Goal: Task Accomplishment & Management: Complete application form

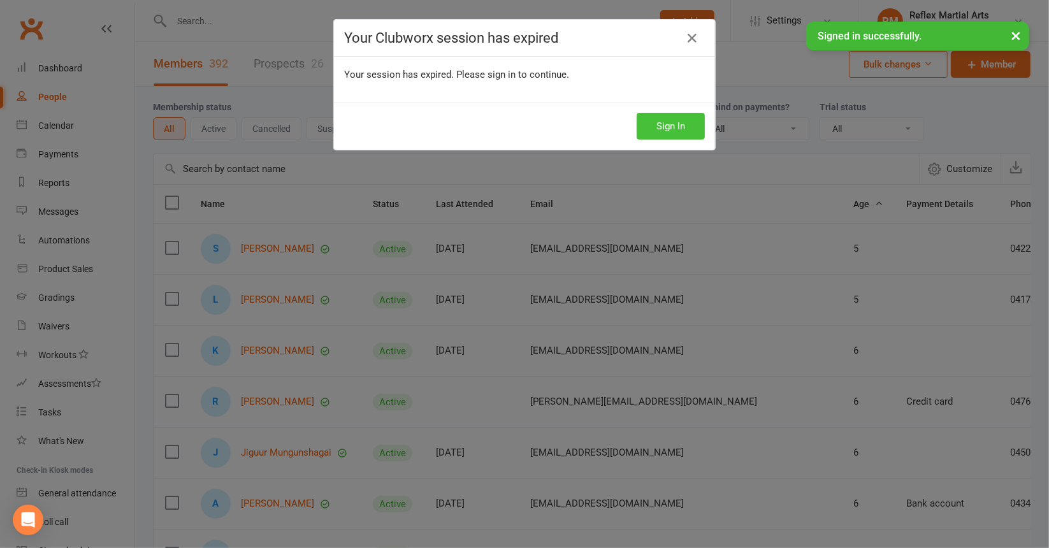
click at [652, 125] on button "Sign In" at bounding box center [670, 126] width 68 height 27
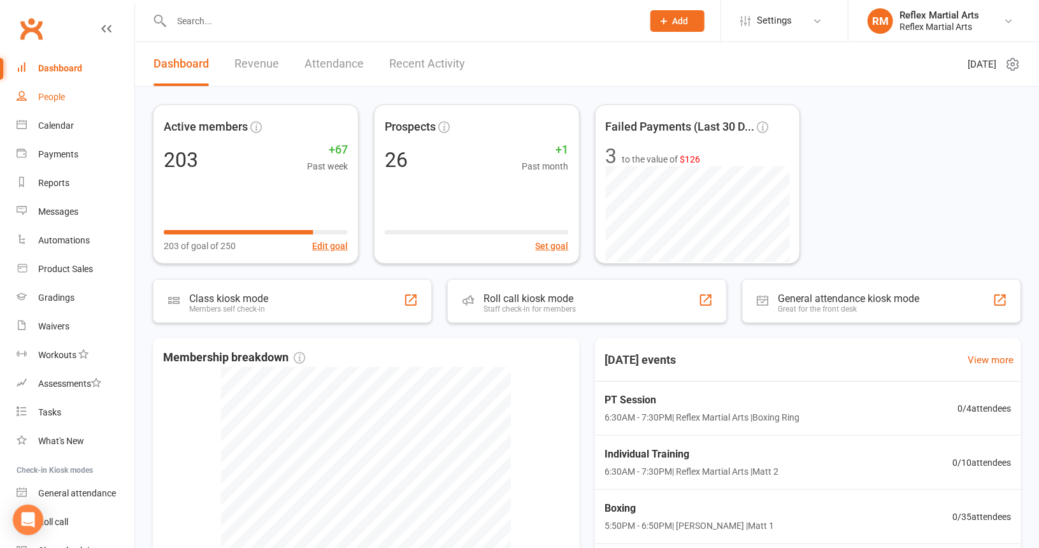
click at [43, 97] on div "People" at bounding box center [51, 97] width 27 height 10
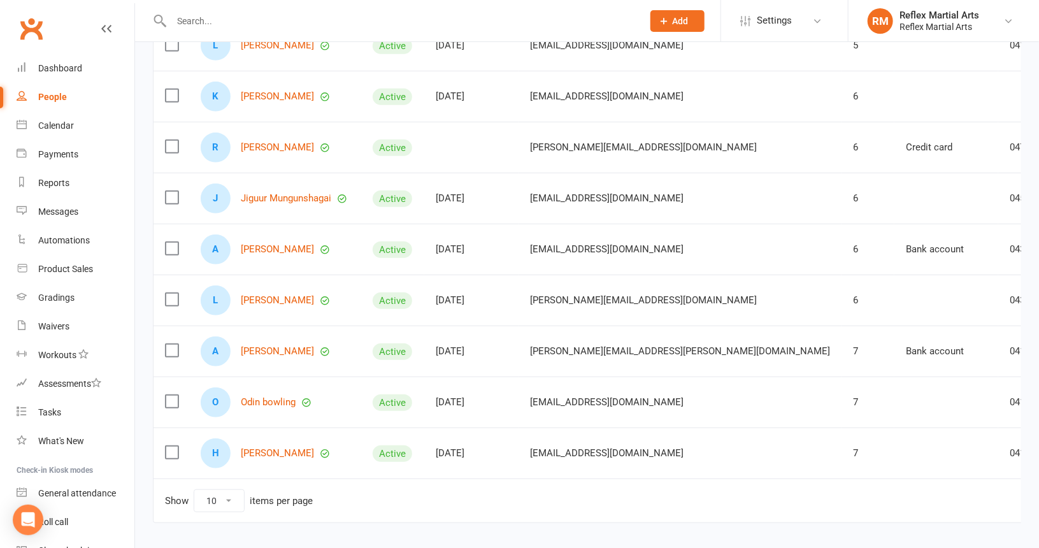
scroll to position [255, 0]
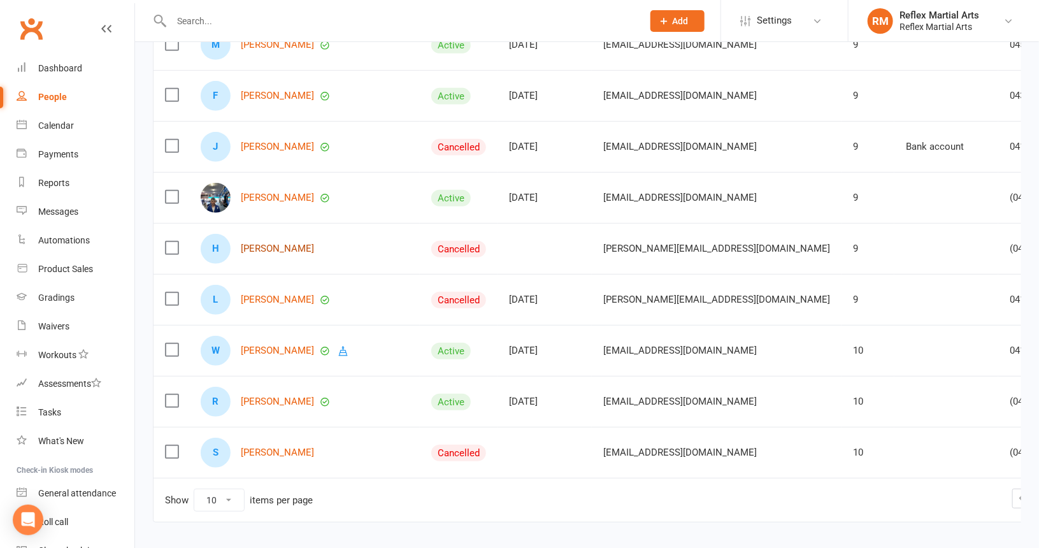
click at [275, 246] on link "Harrison Wiedl" at bounding box center [277, 248] width 73 height 11
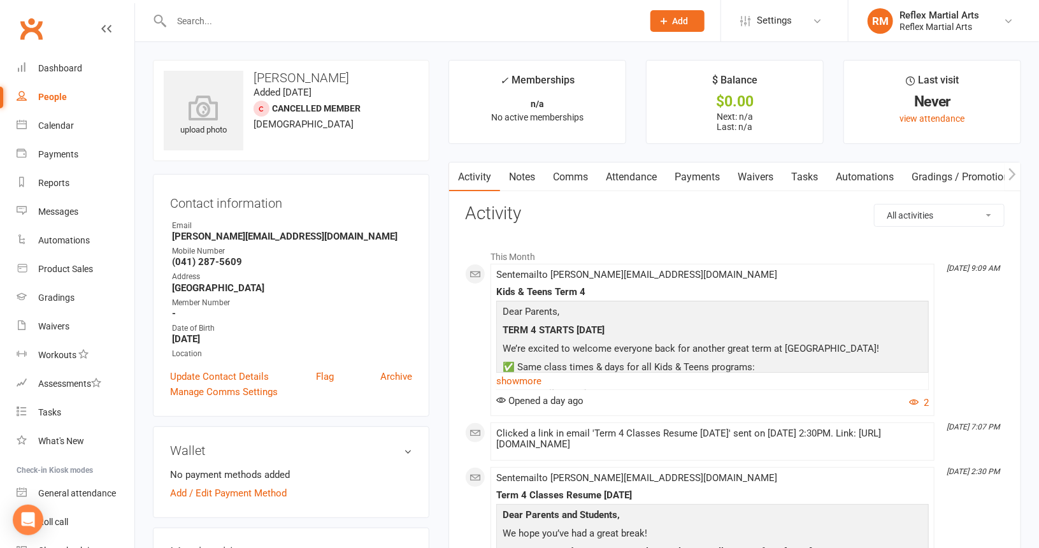
click at [57, 94] on div "People" at bounding box center [52, 97] width 29 height 10
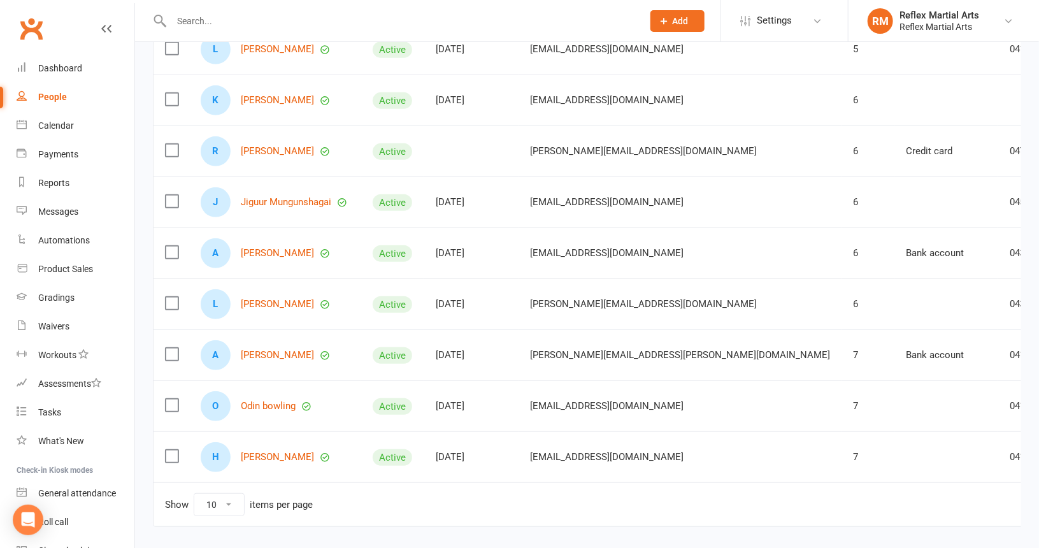
scroll to position [255, 0]
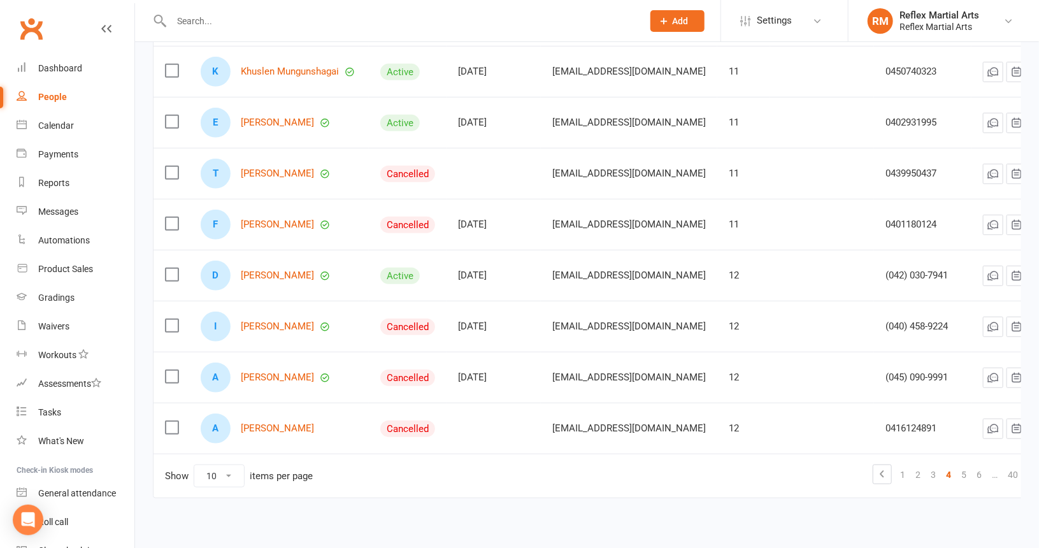
scroll to position [302, 0]
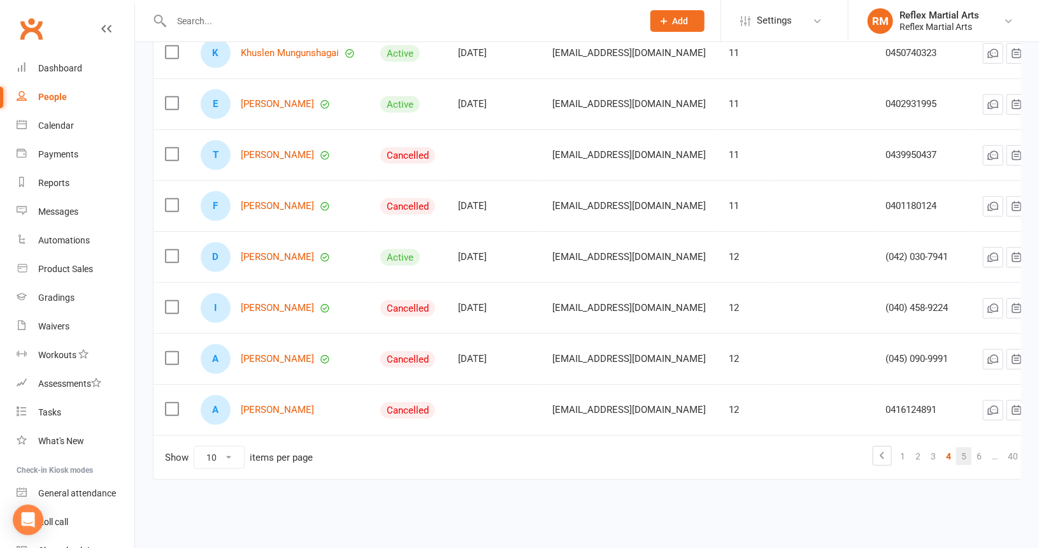
click at [959, 447] on link "5" at bounding box center [963, 456] width 15 height 18
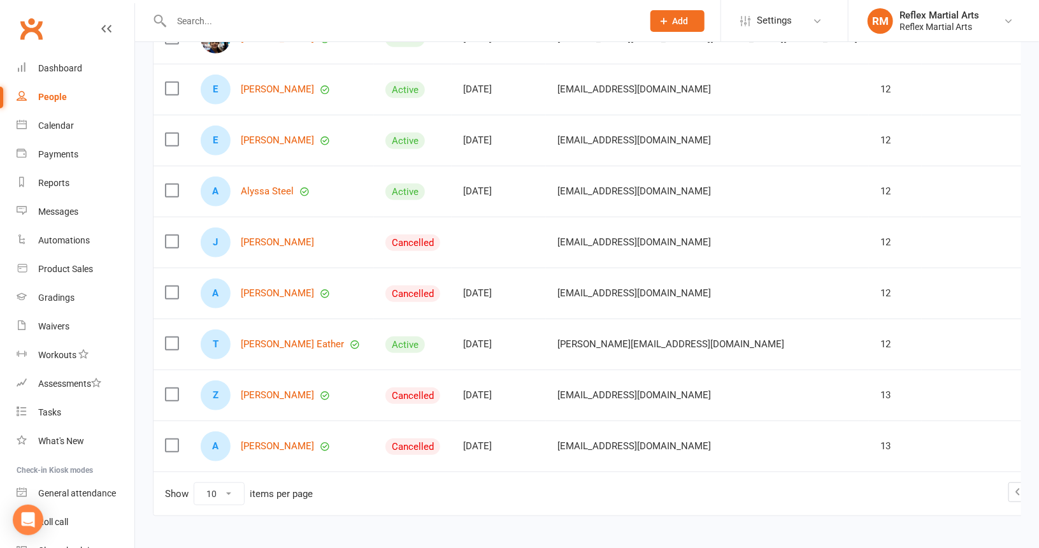
scroll to position [229, 0]
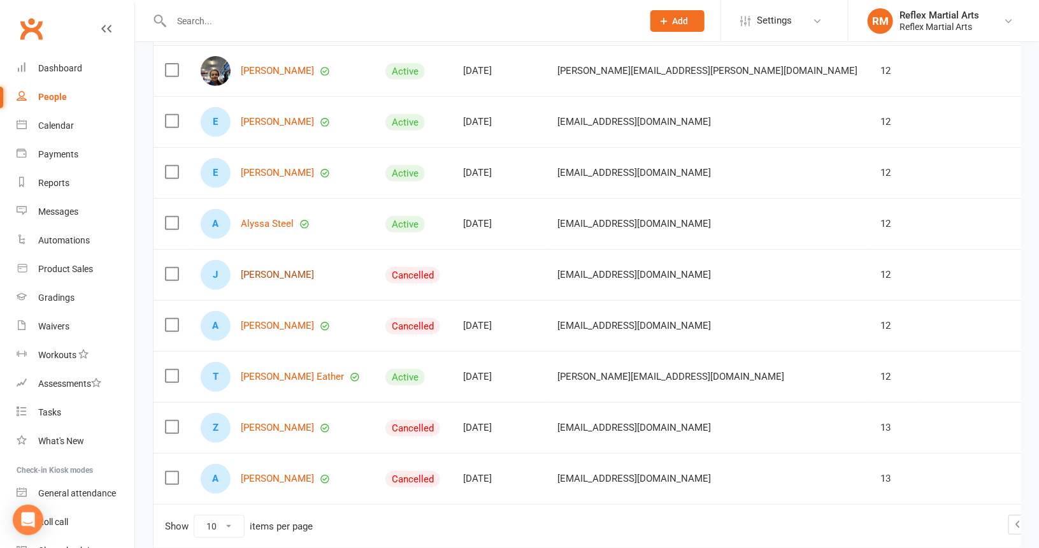
click at [273, 273] on link "Johann schuster" at bounding box center [277, 274] width 73 height 11
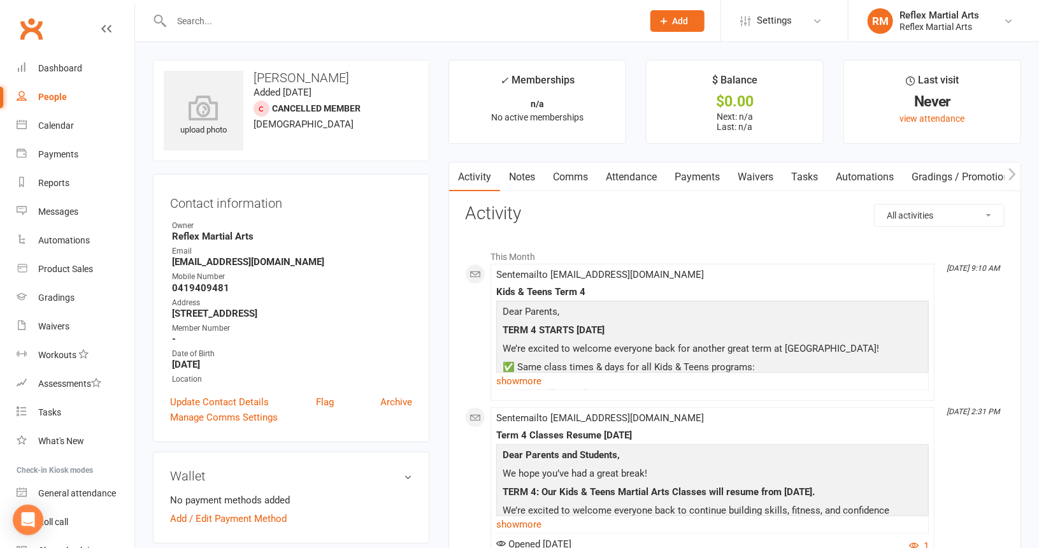
click at [51, 99] on div "People" at bounding box center [52, 97] width 29 height 10
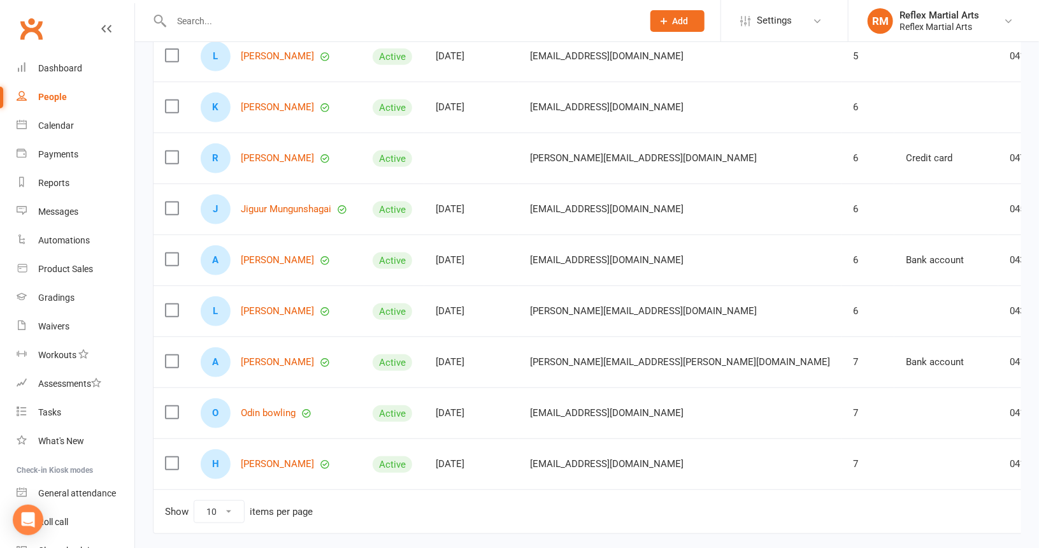
scroll to position [255, 0]
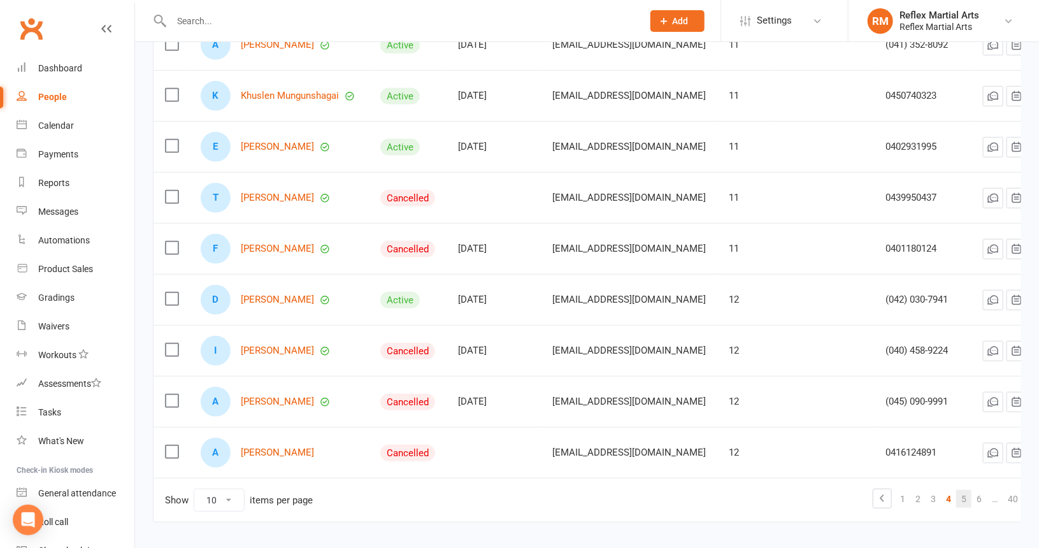
click at [958, 492] on link "5" at bounding box center [963, 499] width 15 height 18
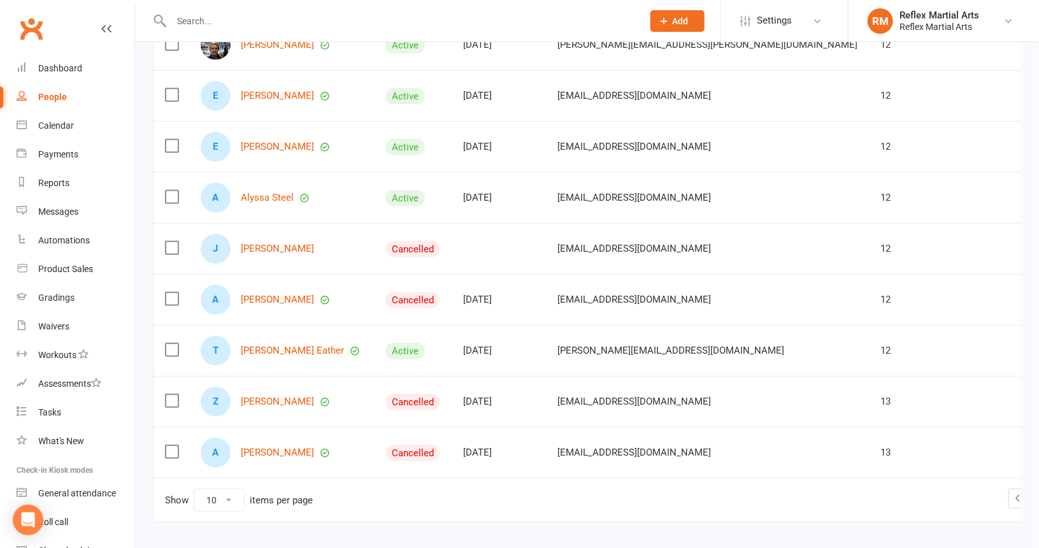
scroll to position [292, 0]
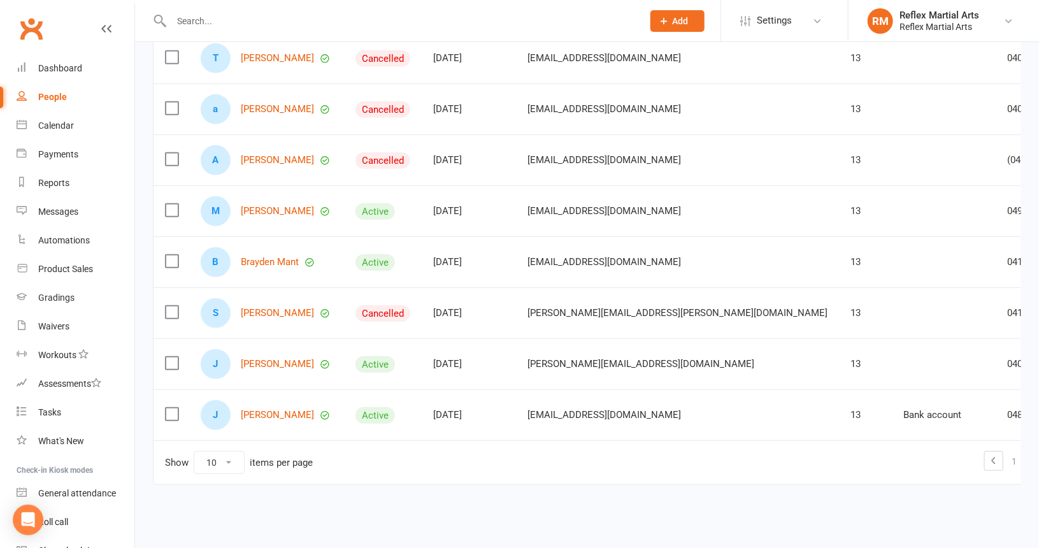
scroll to position [229, 0]
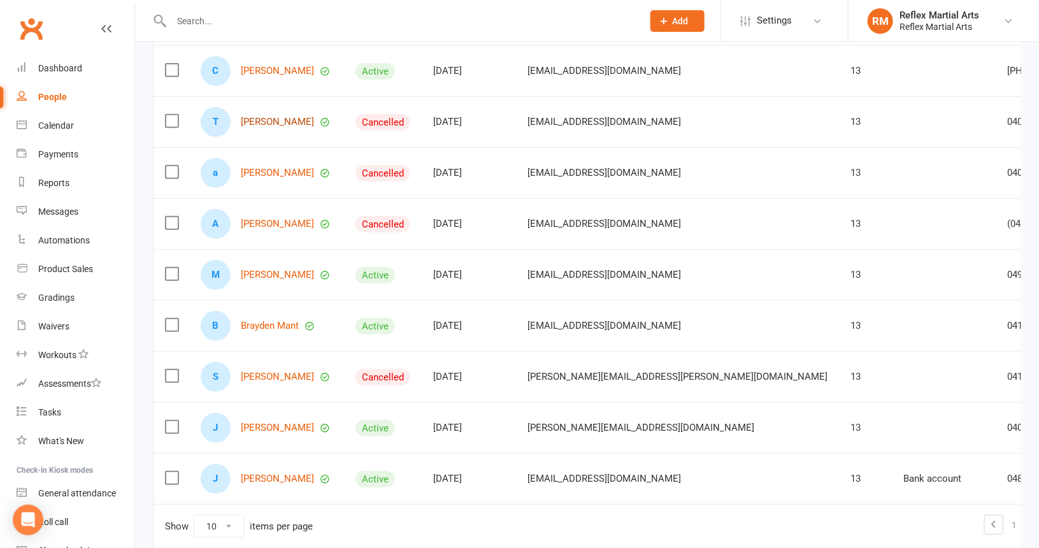
click at [263, 118] on link "Taj Baytieh" at bounding box center [277, 122] width 73 height 11
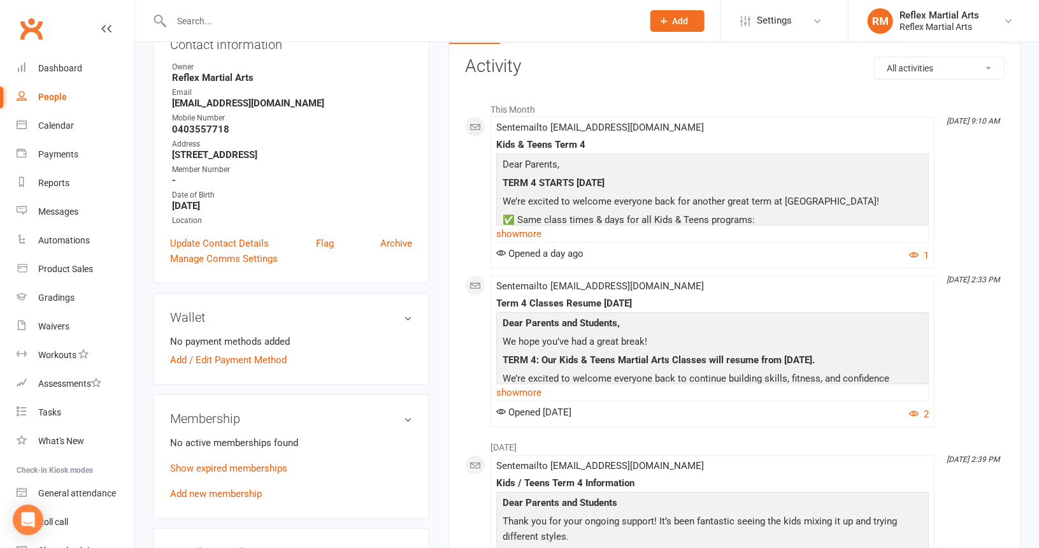
scroll to position [191, 0]
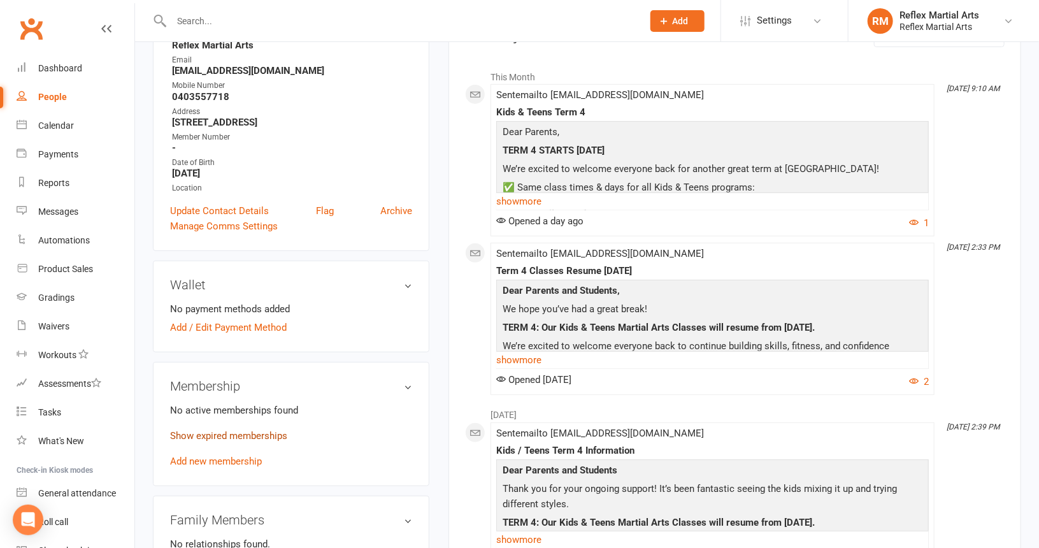
click at [206, 436] on link "Show expired memberships" at bounding box center [228, 435] width 117 height 11
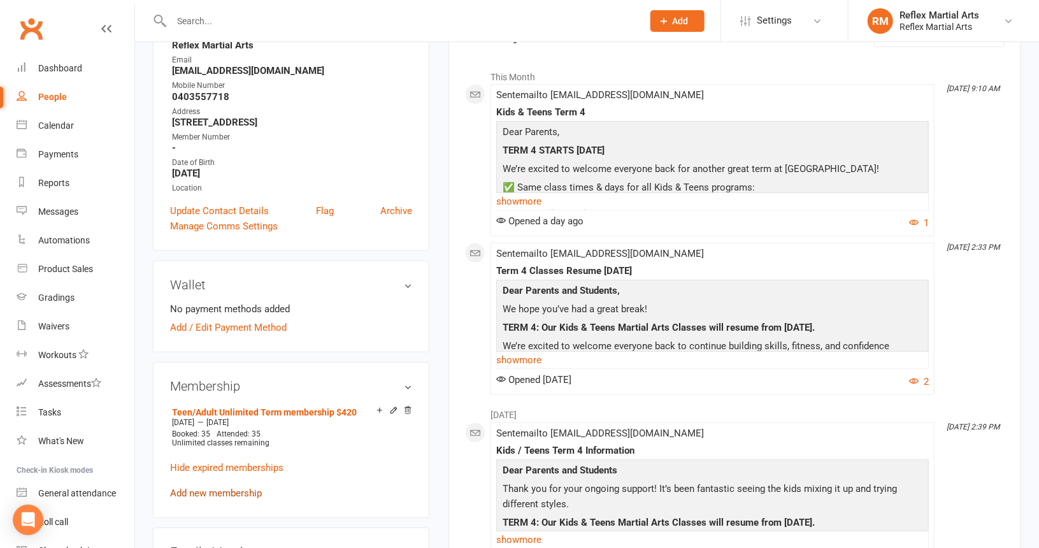
click at [205, 492] on link "Add new membership" at bounding box center [216, 492] width 92 height 11
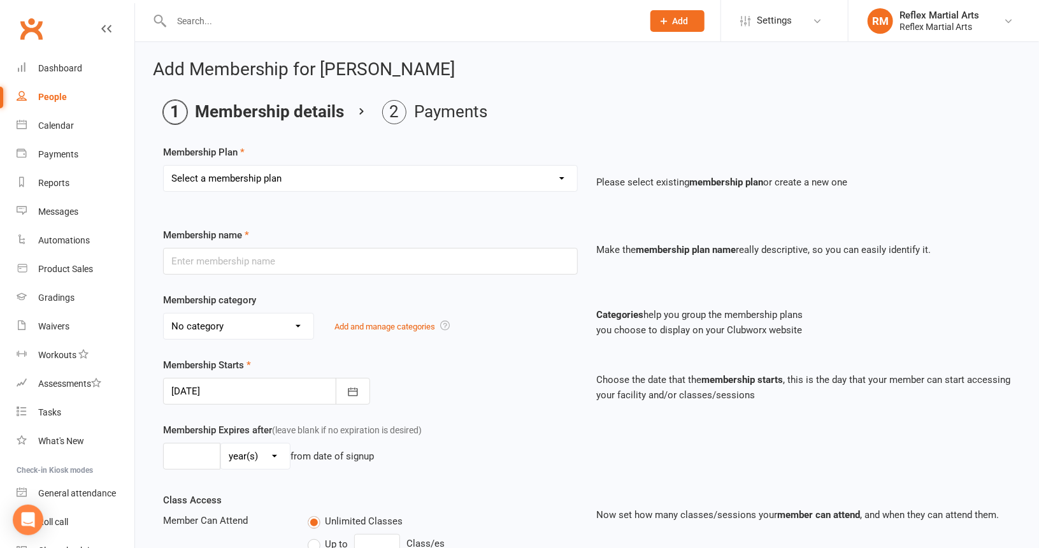
click at [299, 185] on select "Select a membership plan Create new Membership Plan Adults no contact plan $52 …" at bounding box center [370, 178] width 413 height 25
select select "13"
click at [164, 166] on select "Select a membership plan Create new Membership Plan Adults no contact plan $52 …" at bounding box center [370, 178] width 413 height 25
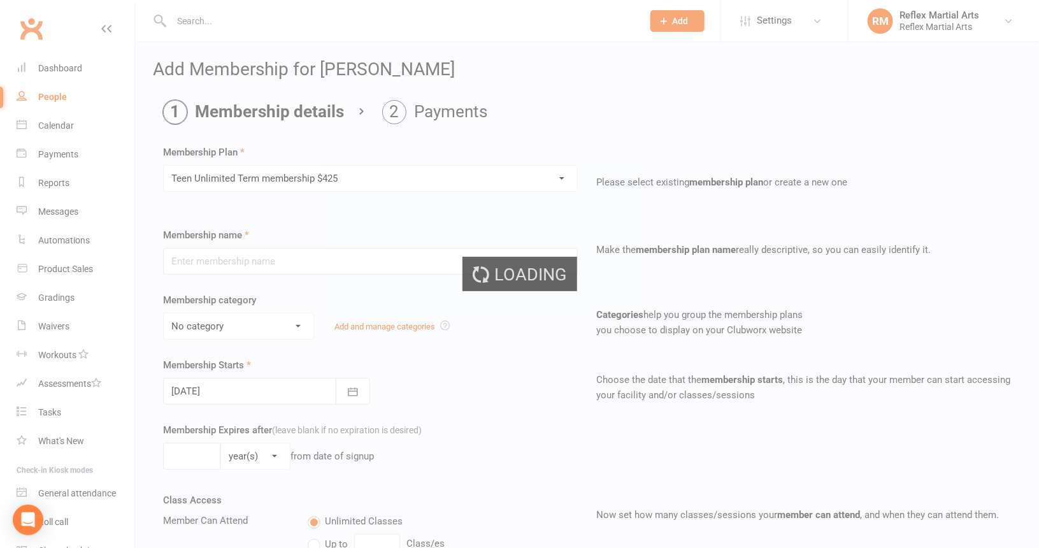
type input "Teen Unlimited Term membership $425"
type input "10"
select select "1"
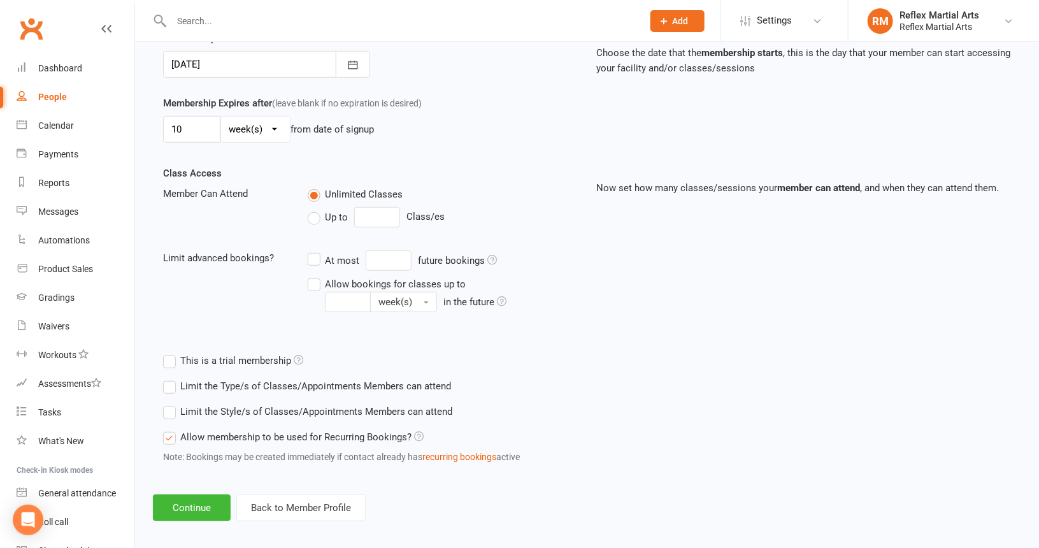
scroll to position [333, 0]
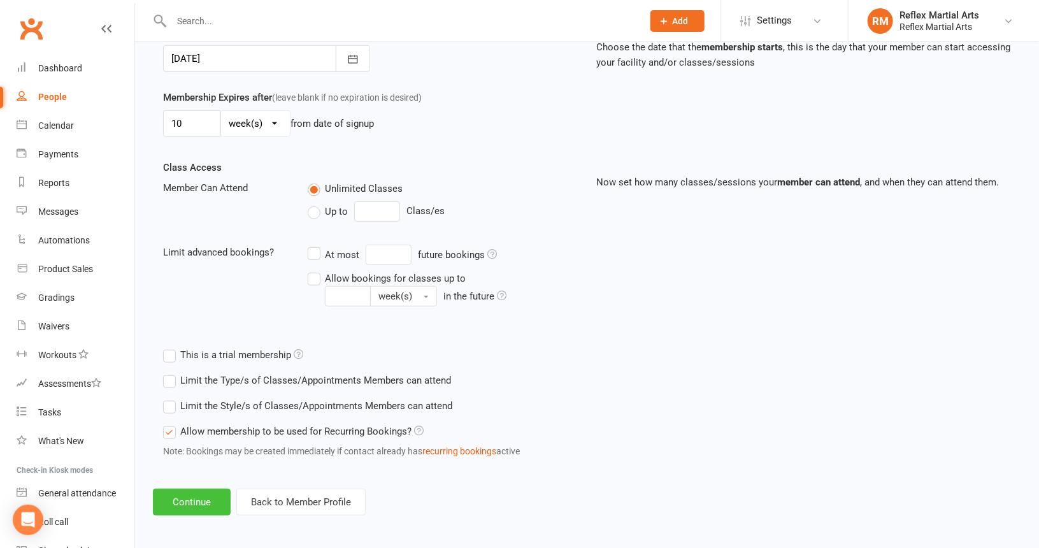
click at [188, 497] on button "Continue" at bounding box center [192, 502] width 78 height 27
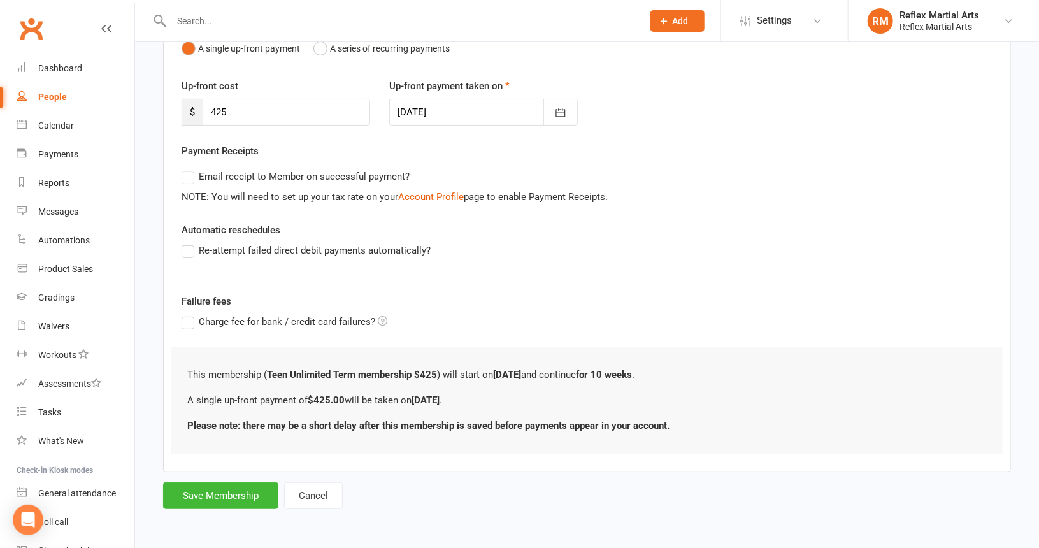
scroll to position [0, 0]
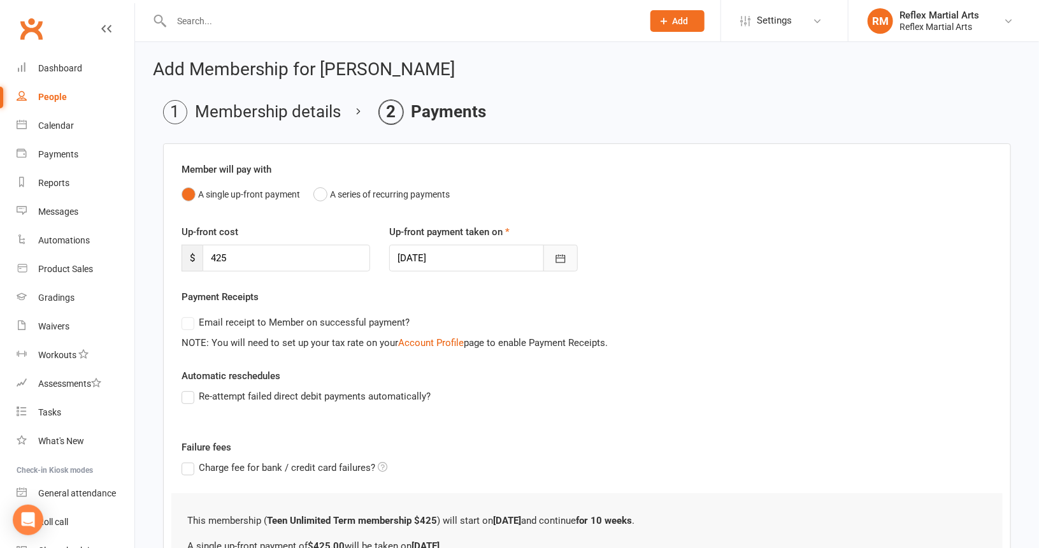
click at [562, 261] on icon "button" at bounding box center [560, 258] width 13 height 13
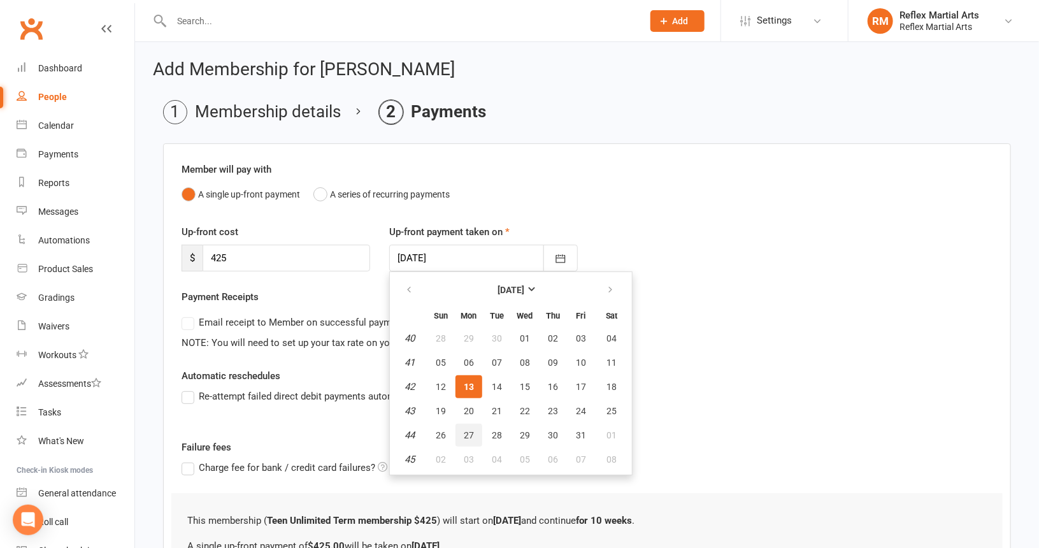
click at [464, 430] on span "27" at bounding box center [469, 435] width 10 height 10
type input "27 Oct 2025"
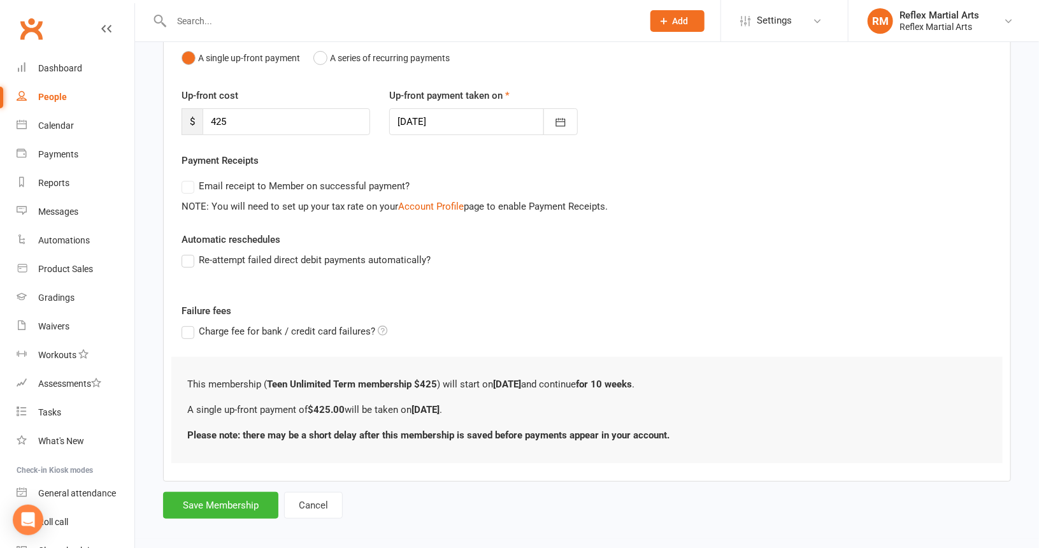
scroll to position [143, 0]
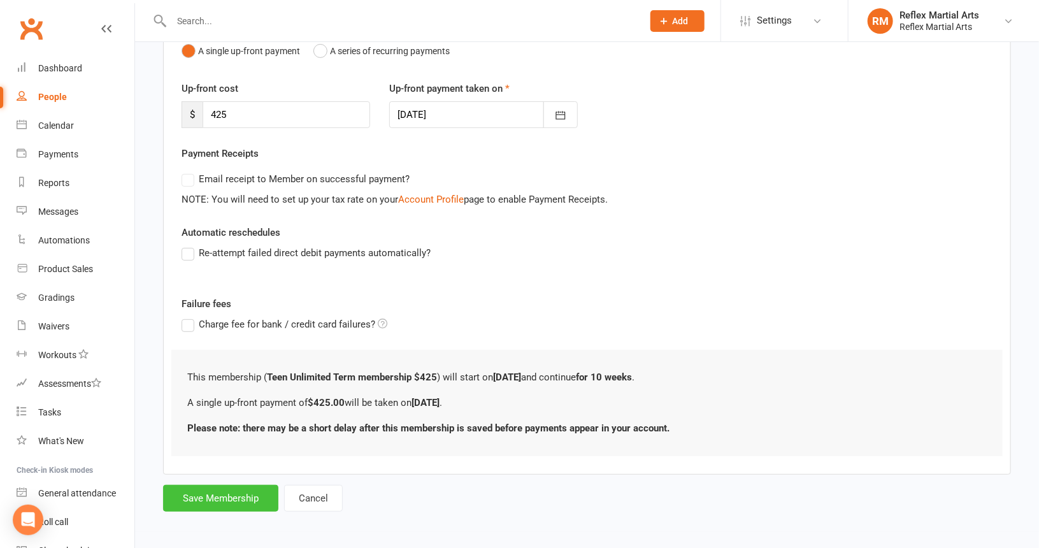
click at [246, 497] on button "Save Membership" at bounding box center [220, 498] width 115 height 27
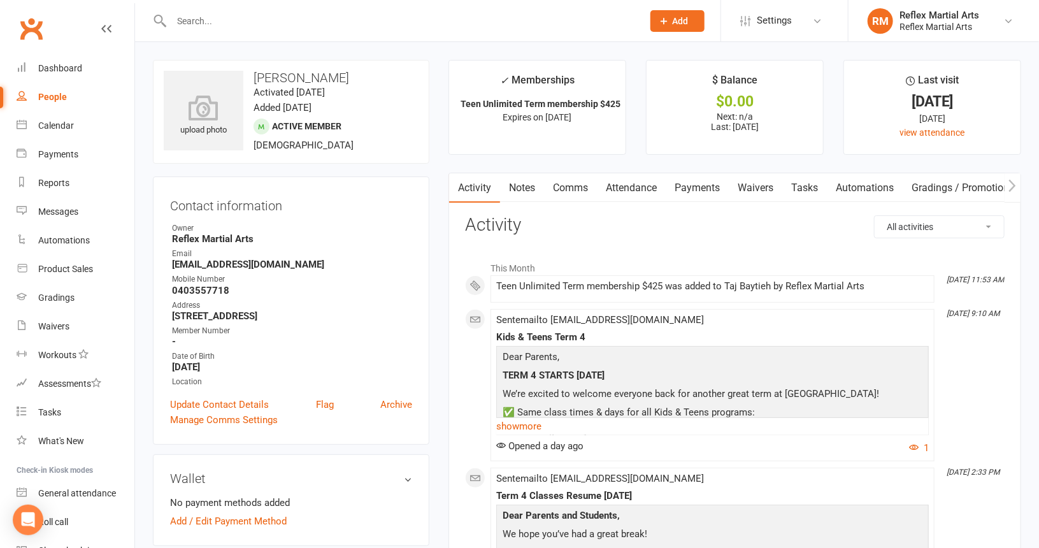
click at [55, 96] on div "People" at bounding box center [52, 97] width 29 height 10
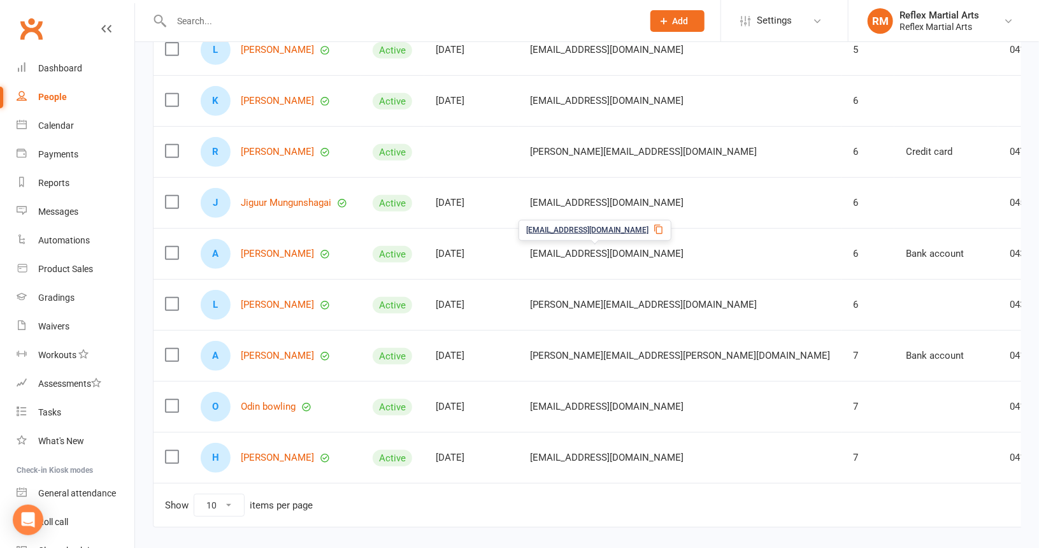
scroll to position [255, 0]
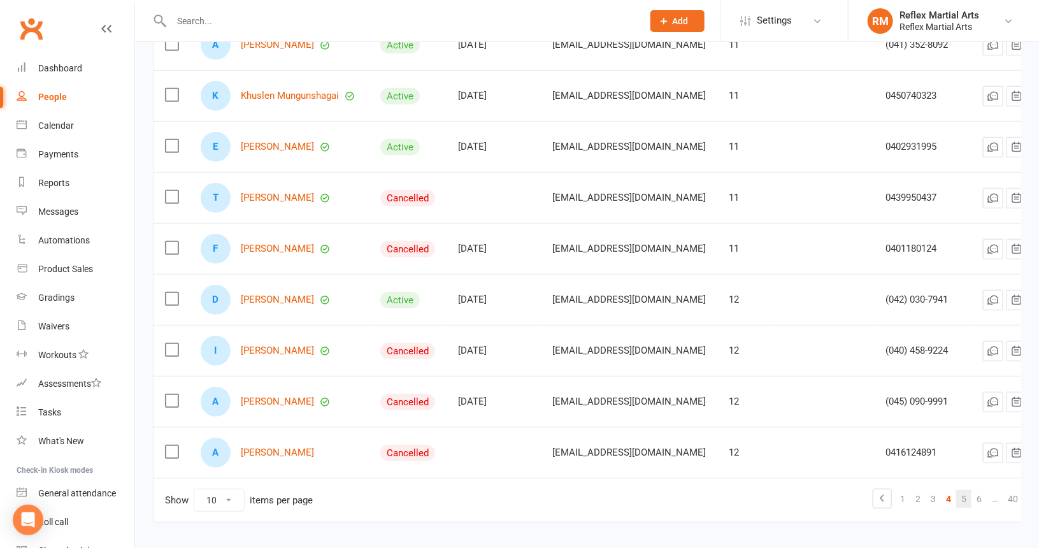
click at [956, 499] on link "5" at bounding box center [963, 499] width 15 height 18
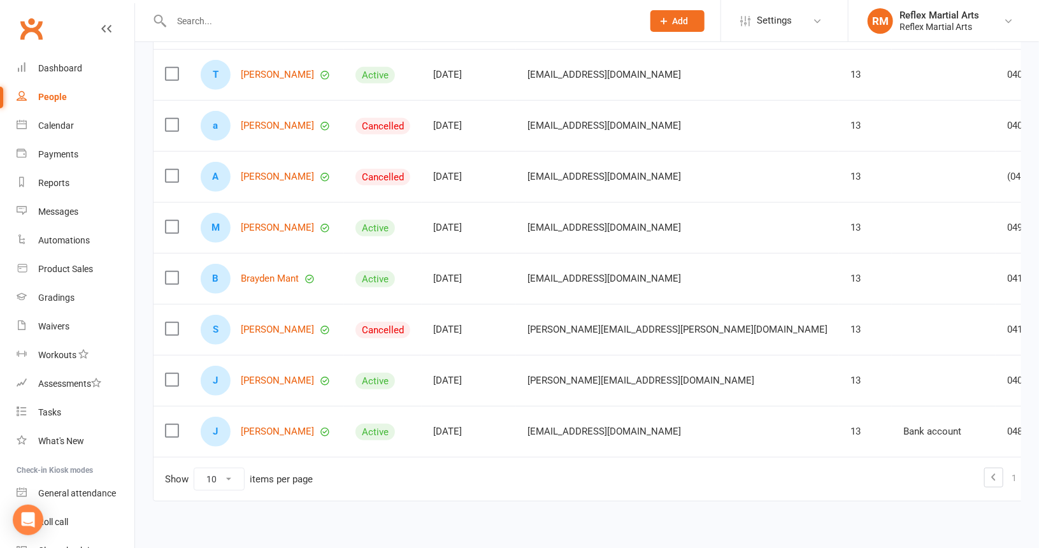
scroll to position [302, 0]
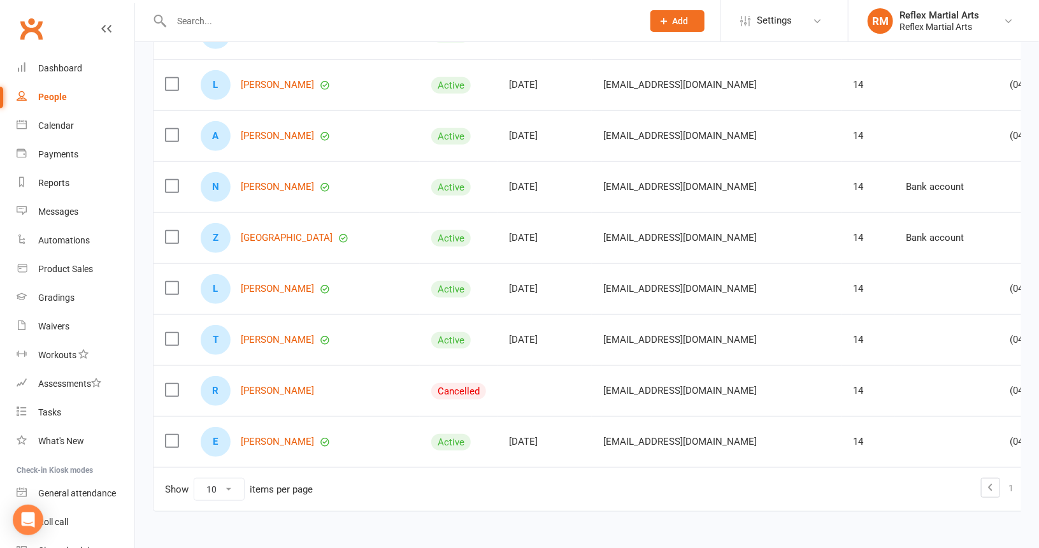
scroll to position [292, 0]
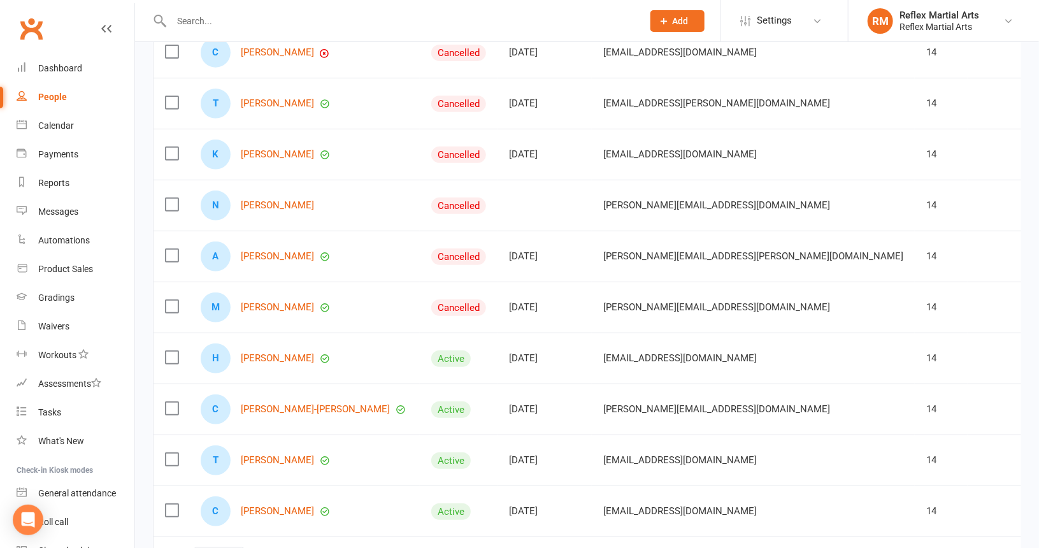
scroll to position [229, 0]
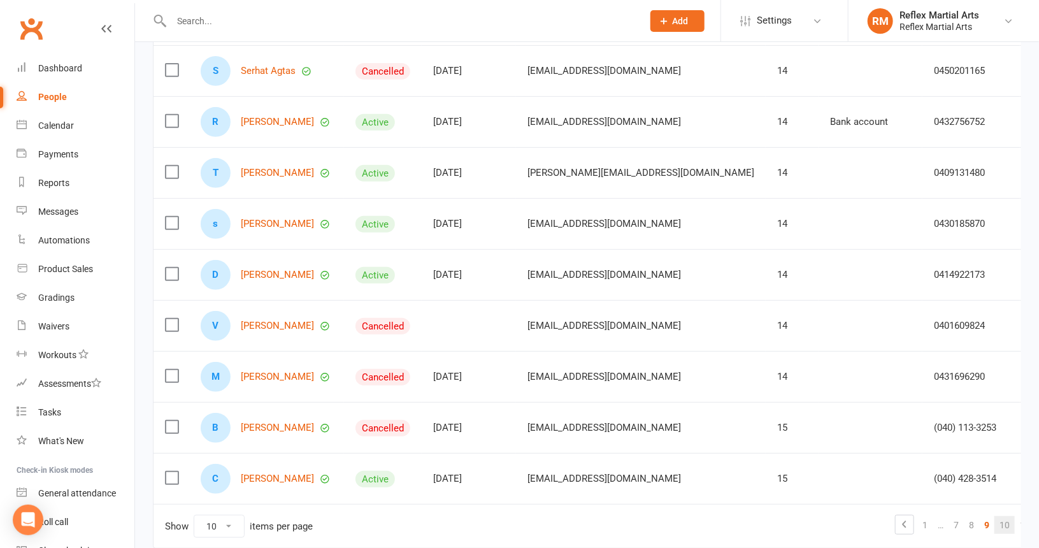
click at [994, 516] on link "10" at bounding box center [1004, 525] width 20 height 18
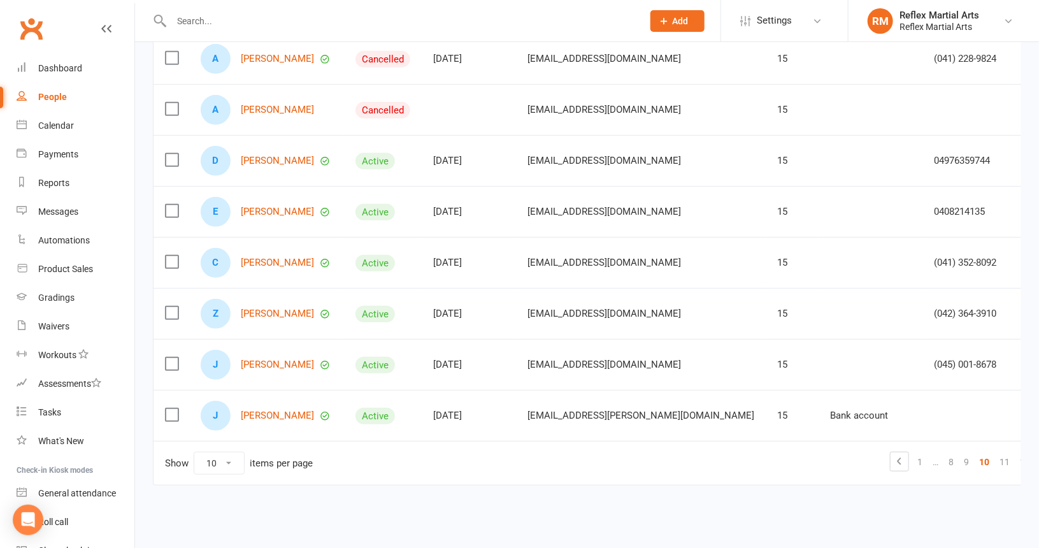
scroll to position [292, 0]
click at [994, 459] on link "11" at bounding box center [1004, 461] width 20 height 18
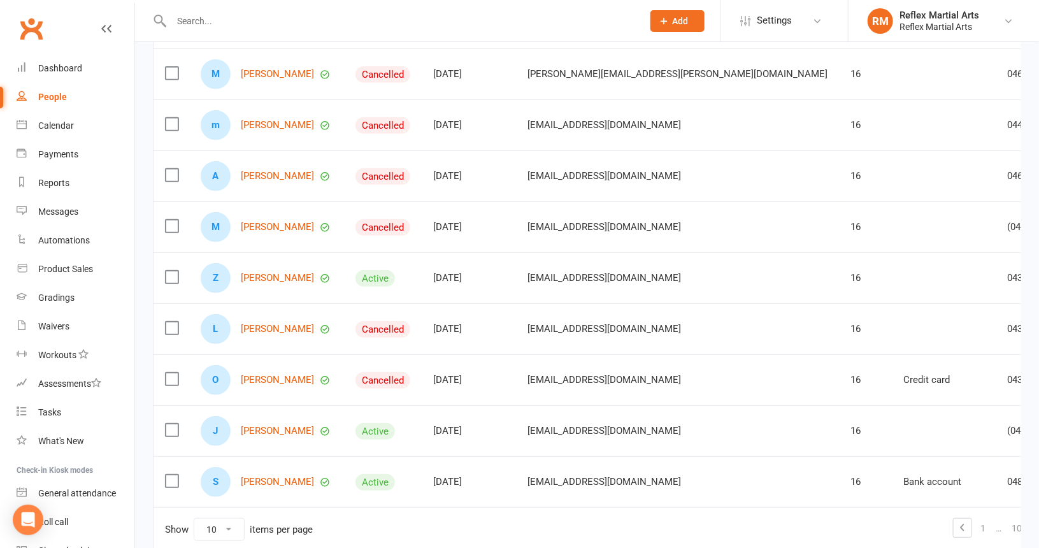
scroll to position [229, 0]
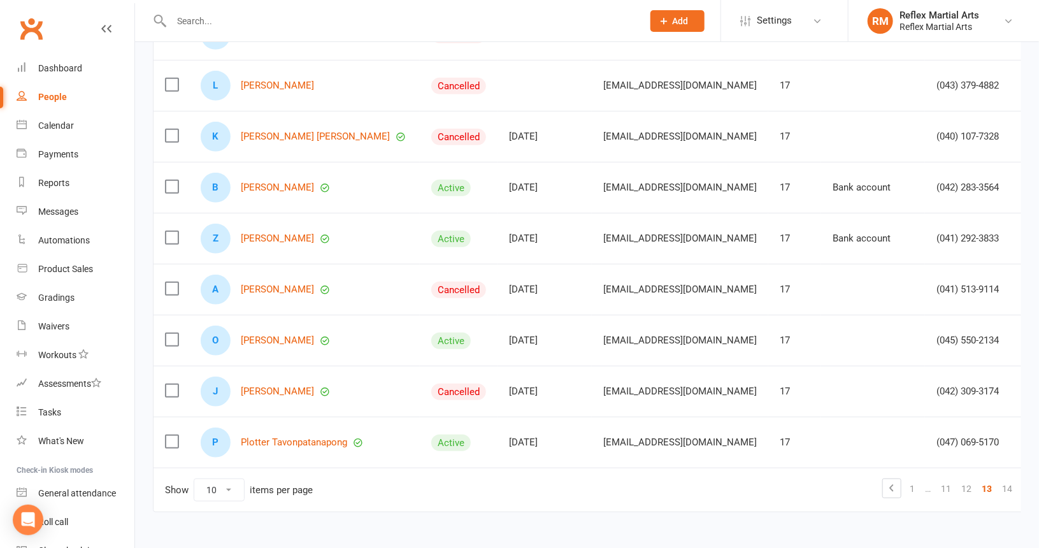
scroll to position [292, 0]
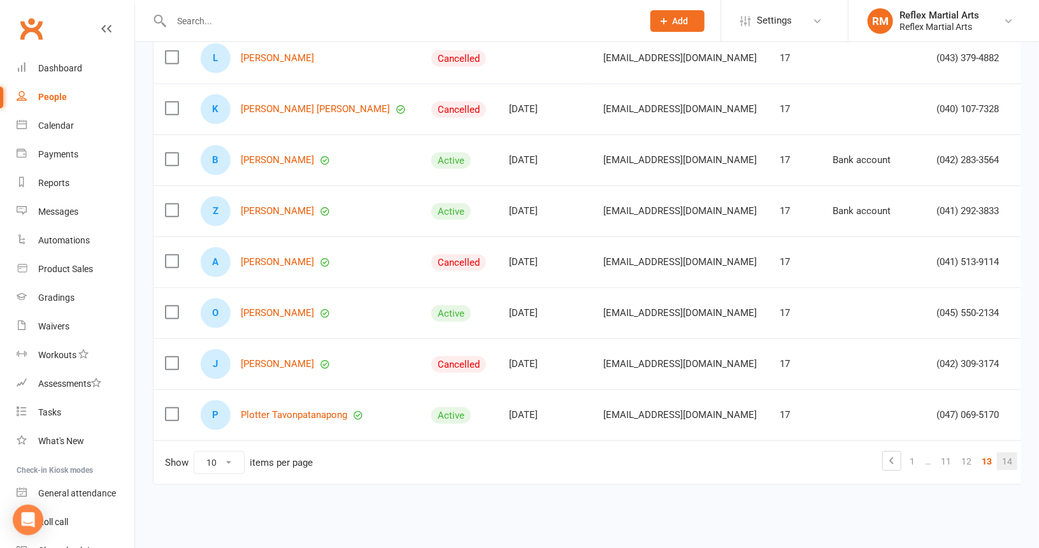
click at [997, 458] on link "14" at bounding box center [1007, 461] width 20 height 18
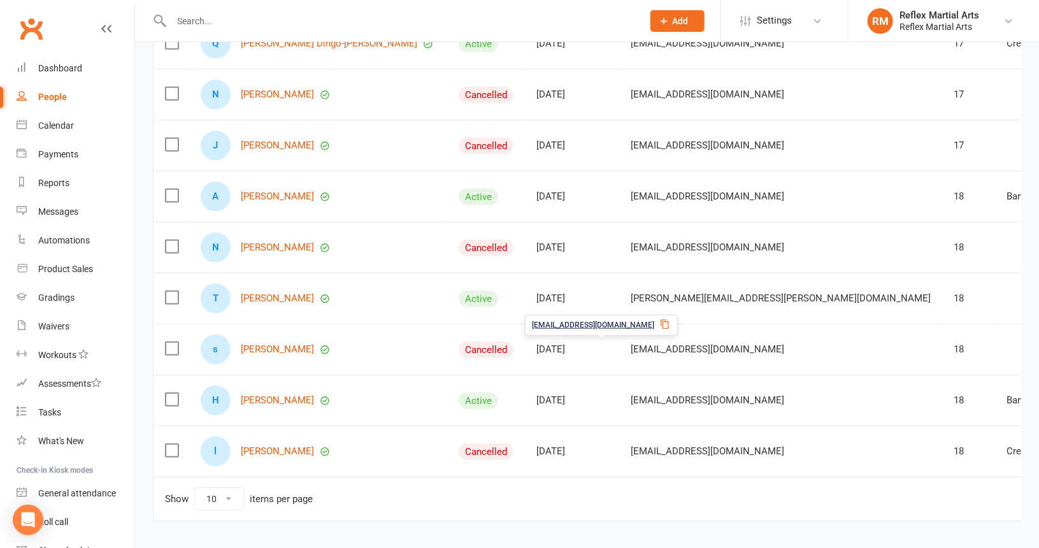
scroll to position [229, 0]
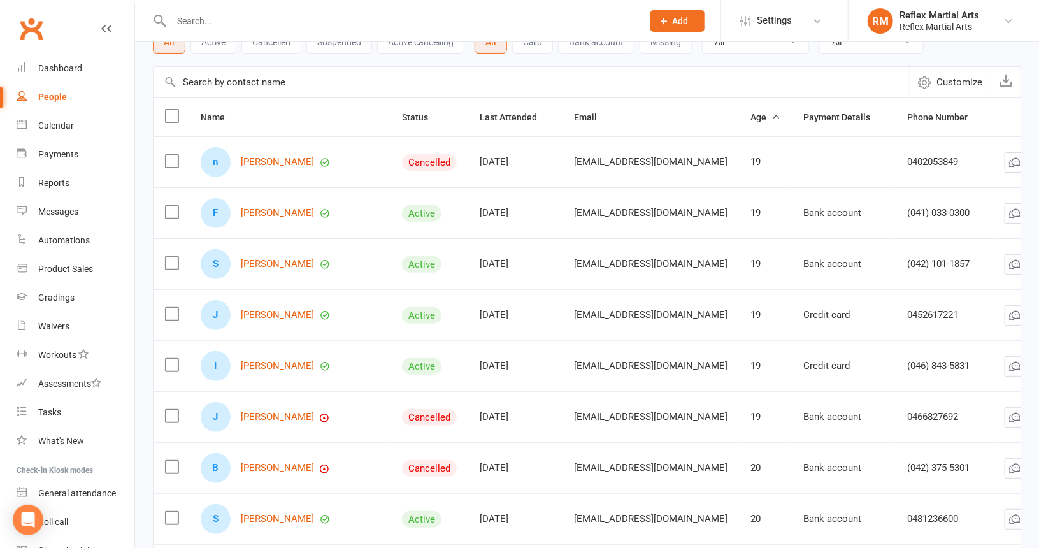
scroll to position [0, 0]
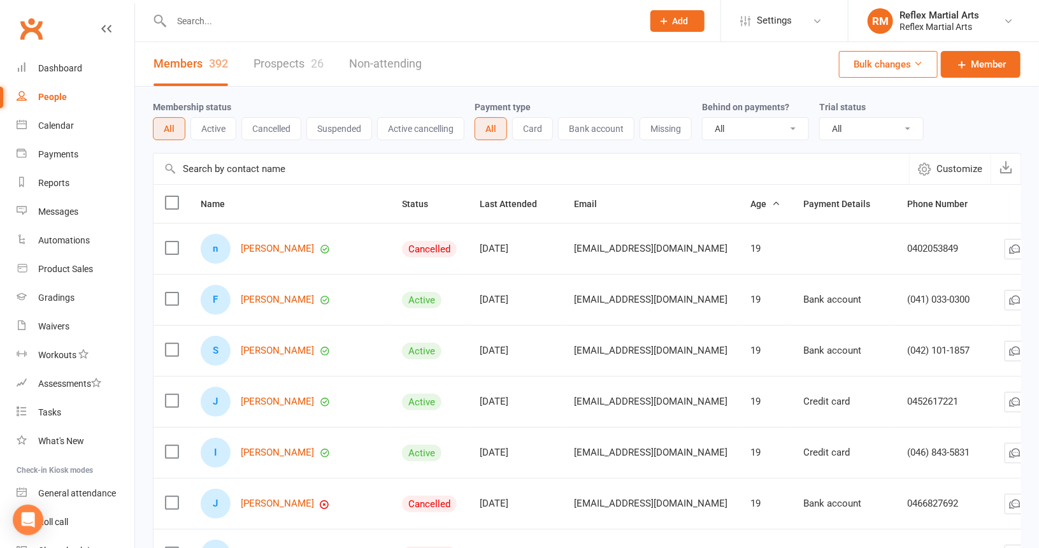
click at [213, 130] on button "Active" at bounding box center [213, 128] width 46 height 23
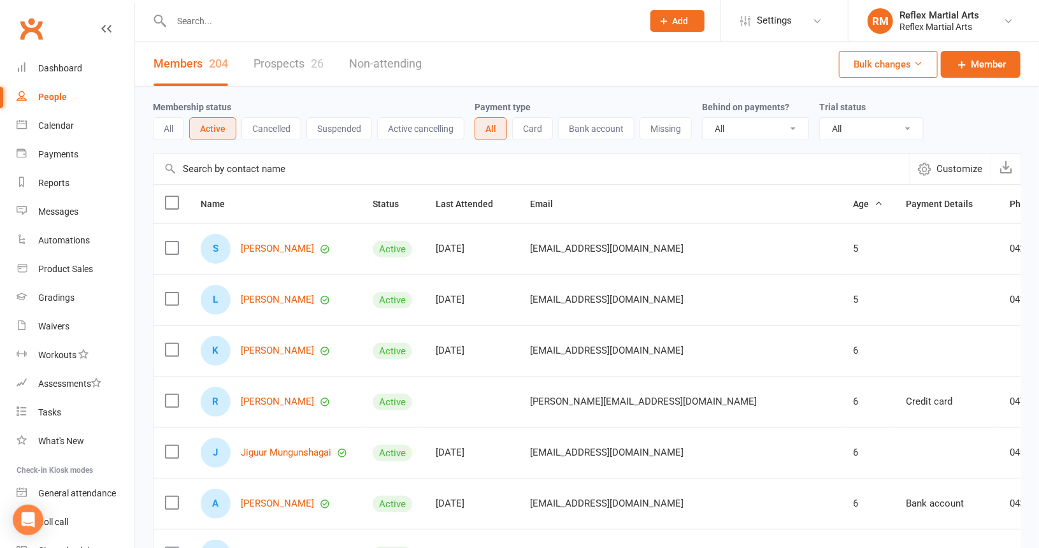
click at [171, 132] on button "All" at bounding box center [168, 128] width 31 height 23
